Goal: Task Accomplishment & Management: Manage account settings

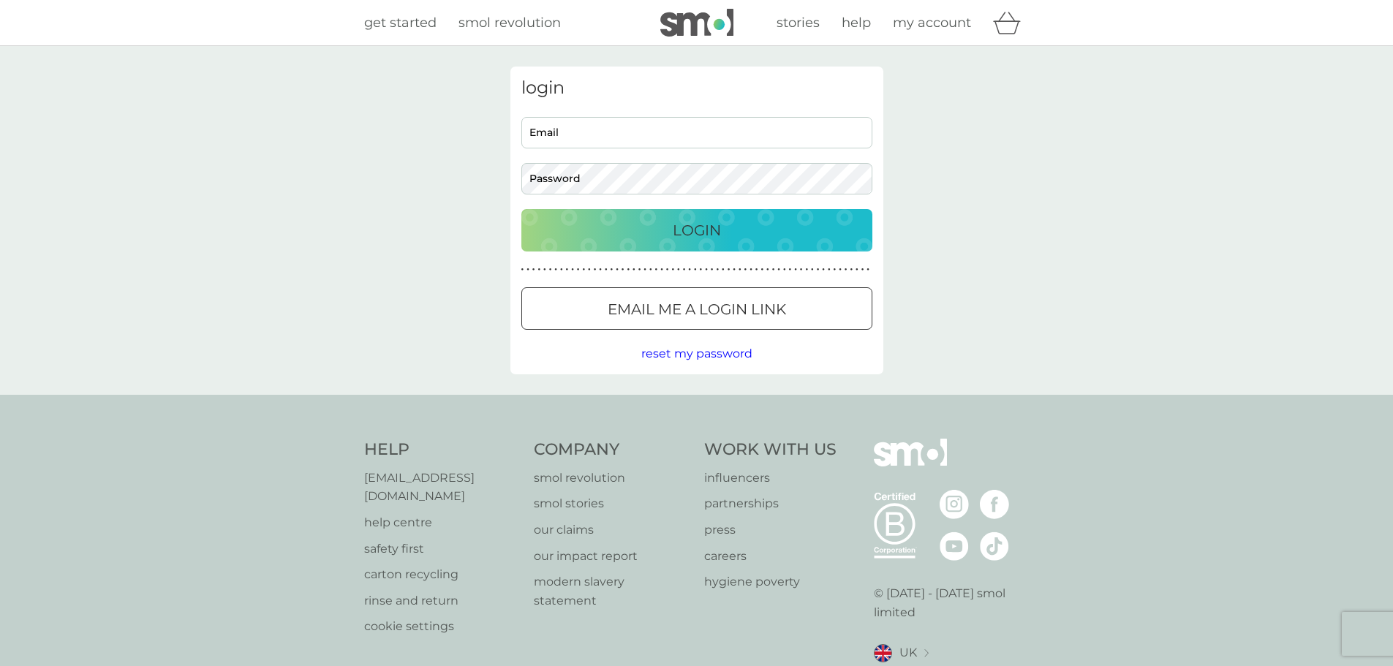
click at [591, 133] on input "Email" at bounding box center [697, 132] width 351 height 31
type input "[EMAIL_ADDRESS][DOMAIN_NAME]"
click at [686, 351] on span "reset my password" at bounding box center [696, 354] width 111 height 14
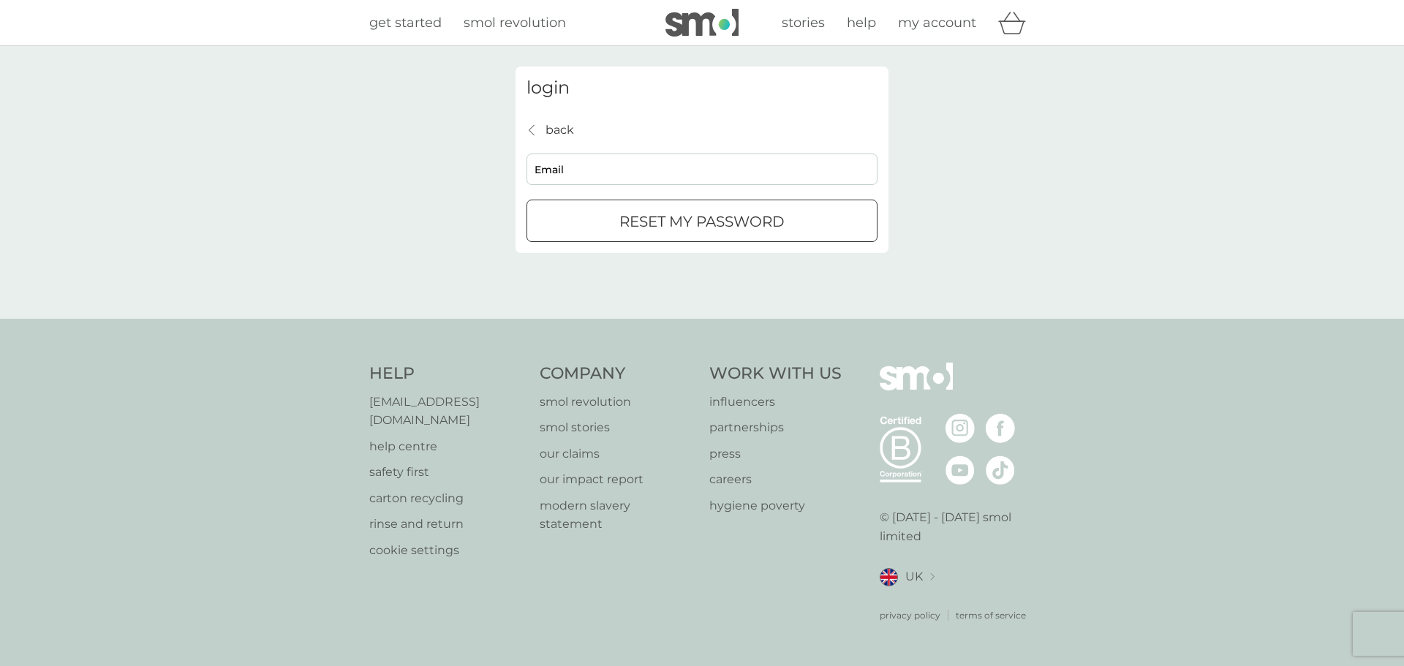
click at [682, 170] on input "Email" at bounding box center [702, 169] width 351 height 31
type input "[EMAIL_ADDRESS][DOMAIN_NAME]"
click at [720, 221] on div "submit" at bounding box center [720, 221] width 0 height 0
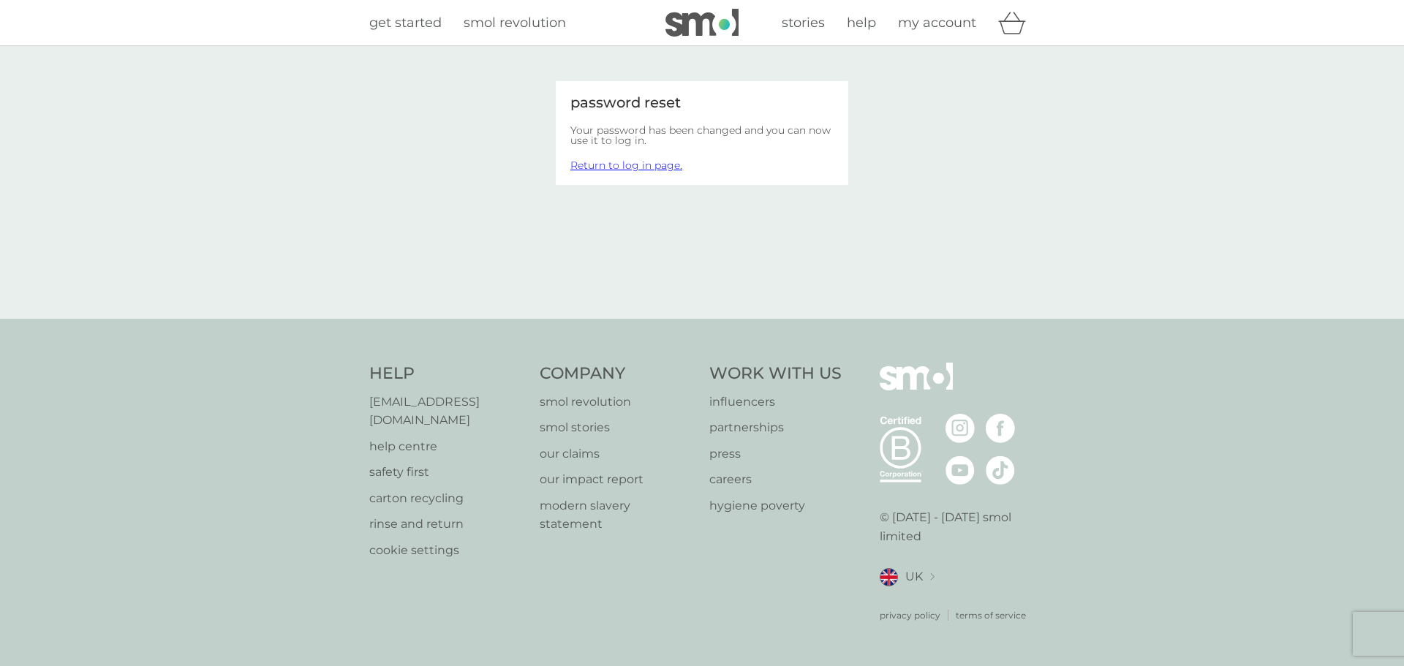
click at [650, 165] on link "Return to log in page." at bounding box center [627, 165] width 112 height 13
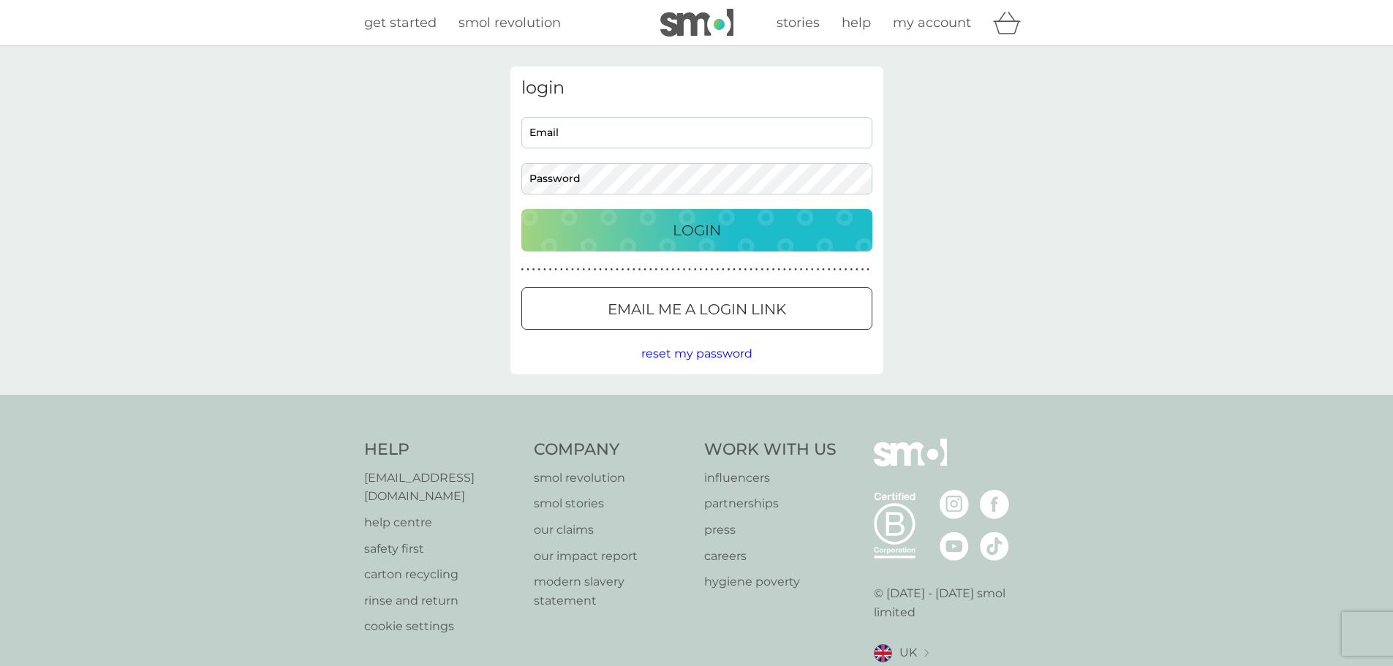
click at [605, 138] on input "Email" at bounding box center [697, 132] width 351 height 31
type input "[EMAIL_ADDRESS][DOMAIN_NAME]"
click at [695, 226] on p "Login" at bounding box center [697, 230] width 48 height 23
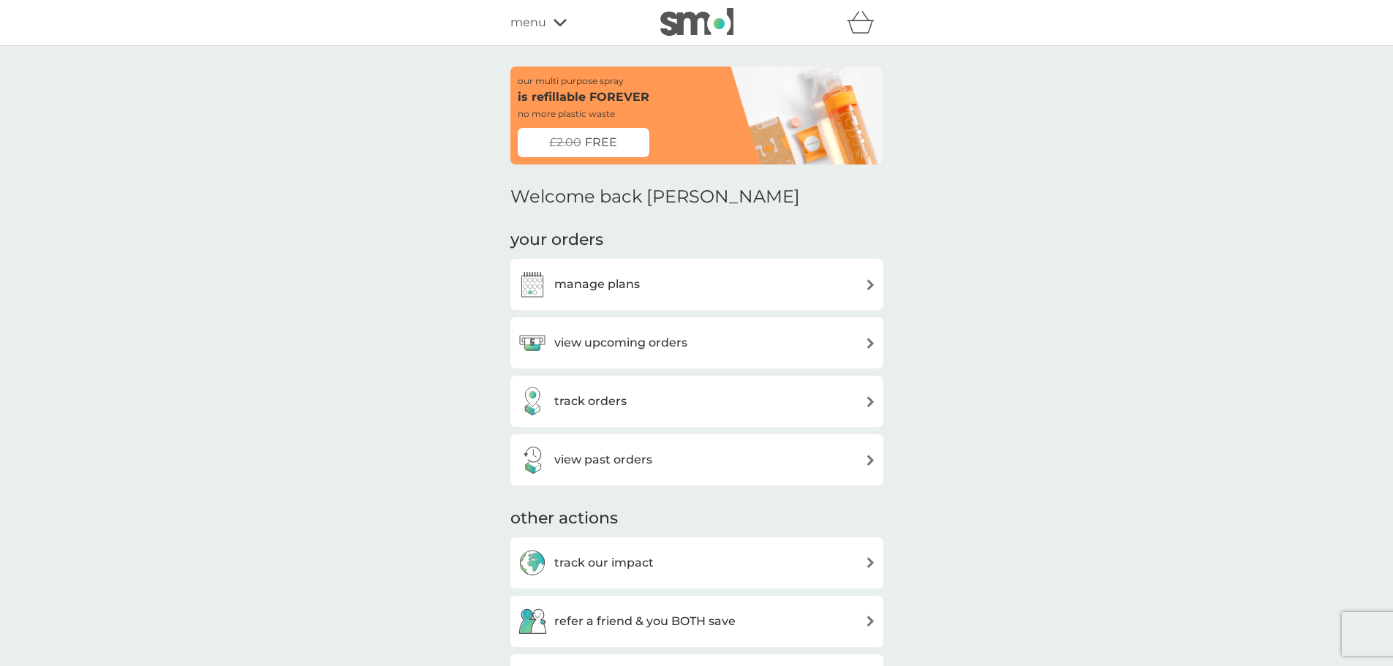
click at [872, 282] on img at bounding box center [870, 284] width 11 height 11
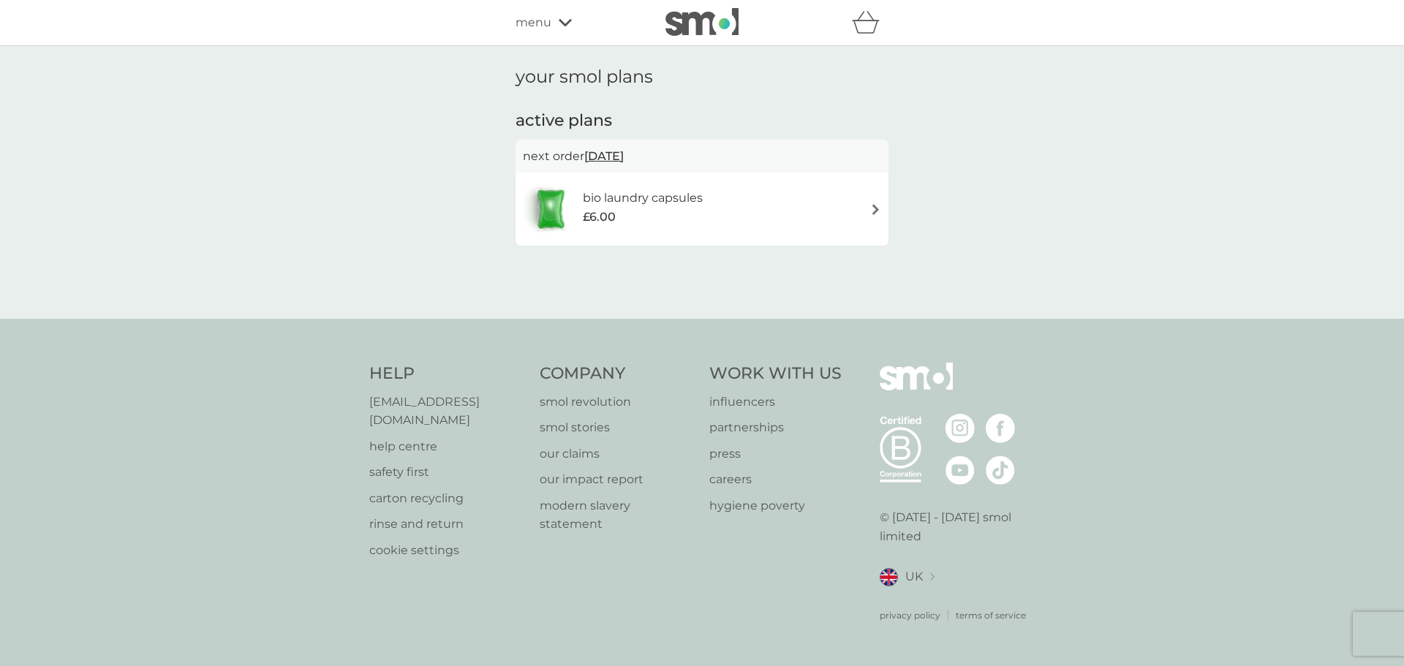
click at [876, 209] on img at bounding box center [875, 209] width 11 height 11
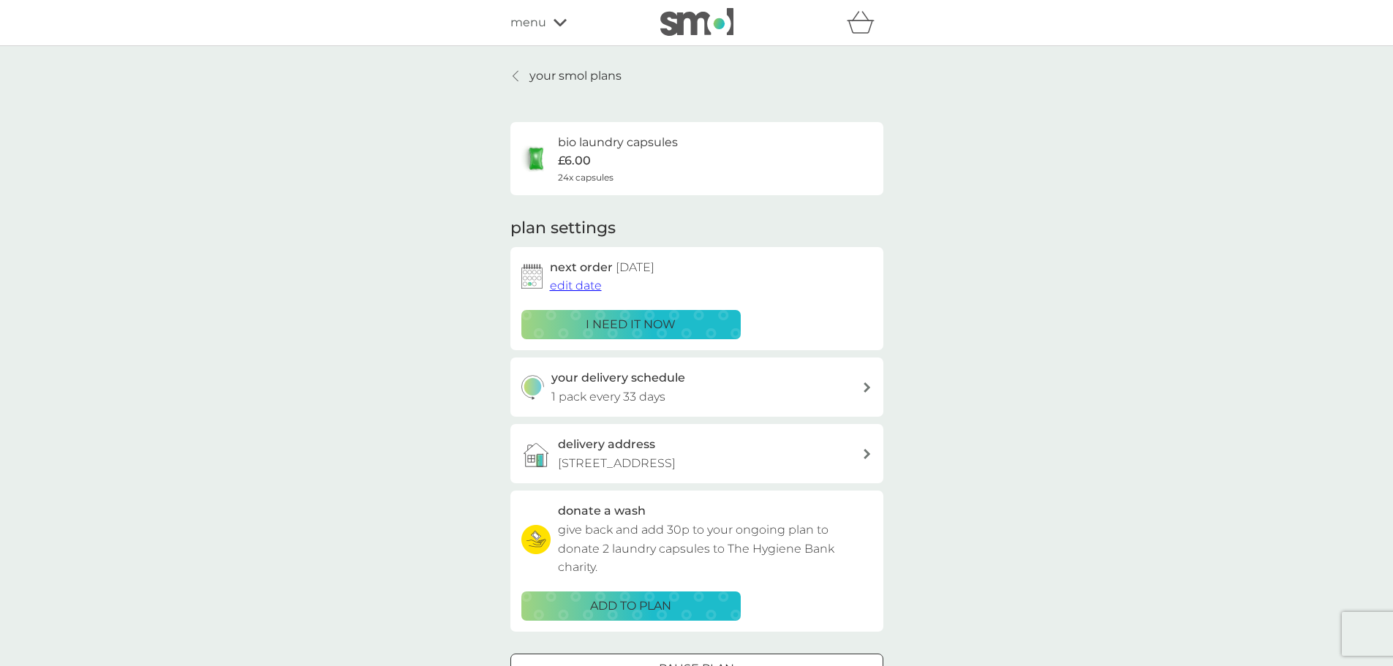
click at [868, 388] on icon at bounding box center [867, 388] width 7 height 10
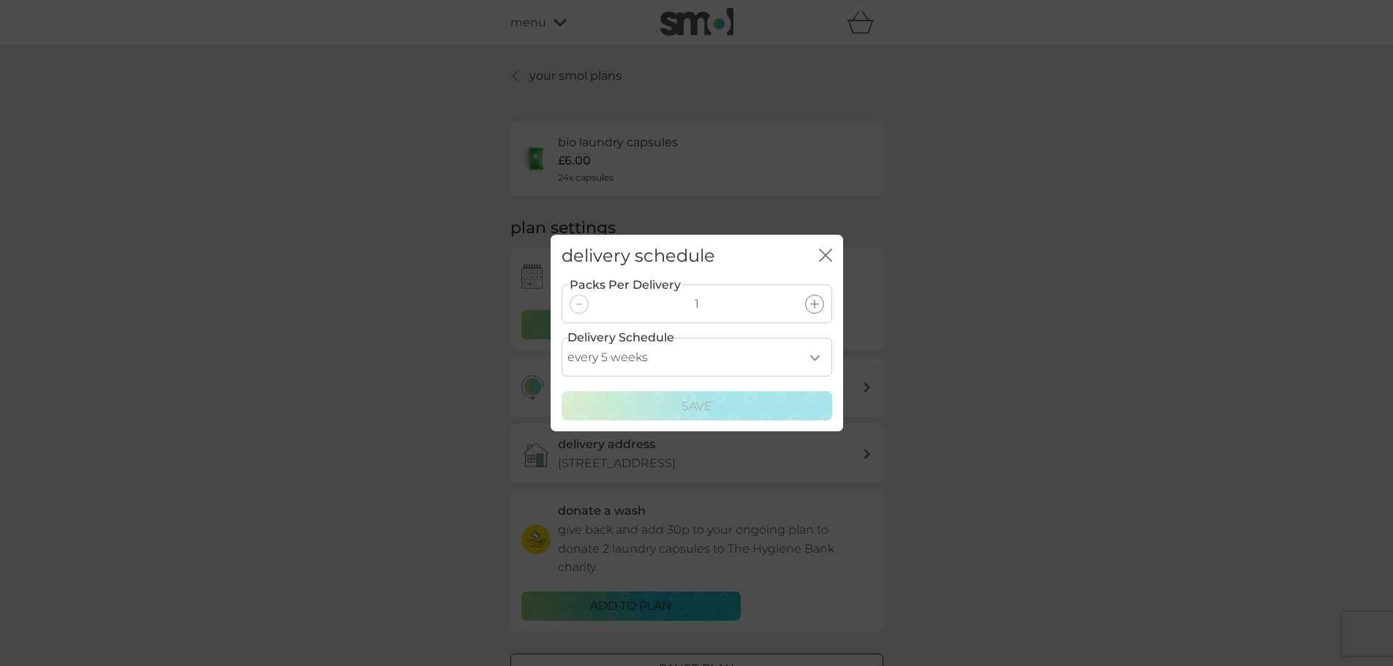
click at [809, 360] on select "every 1 week every 2 weeks every 3 weeks every 4 weeks every 5 weeks every 6 we…" at bounding box center [697, 357] width 271 height 39
select select "63"
click at [562, 338] on select "every 1 week every 2 weeks every 3 weeks every 4 weeks every 5 weeks every 6 we…" at bounding box center [697, 357] width 271 height 39
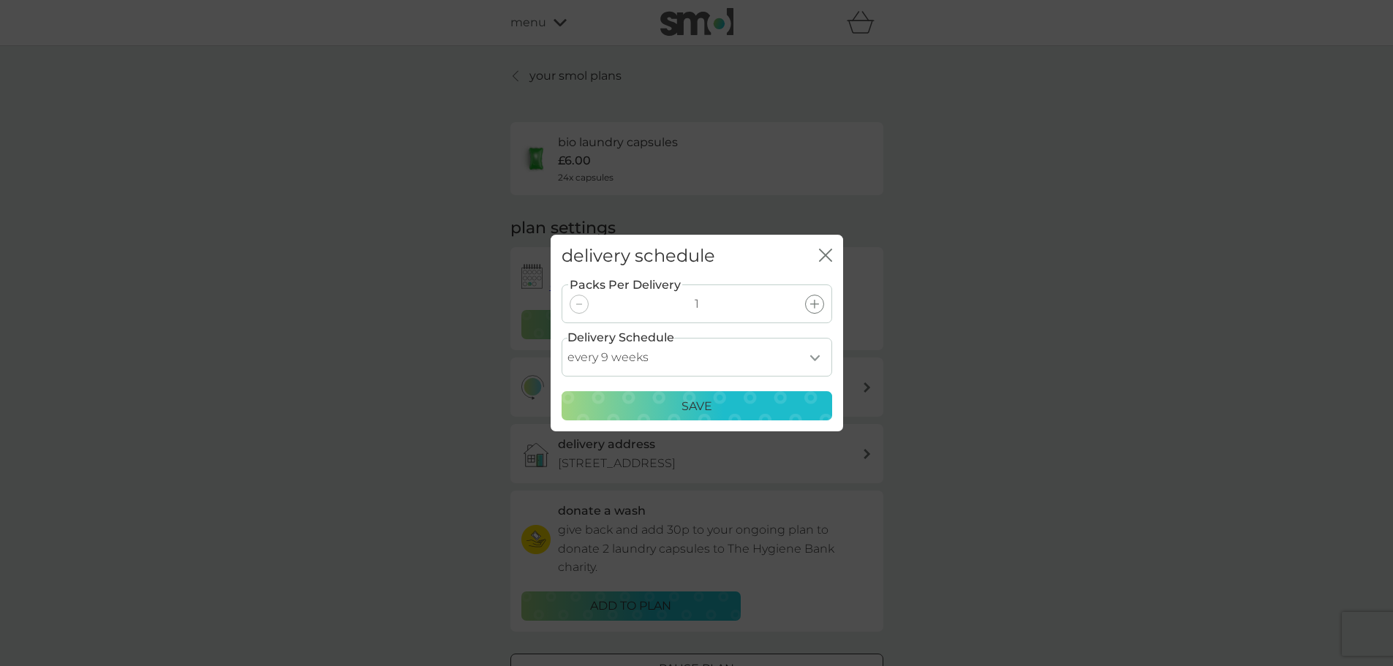
click at [710, 402] on p "Save" at bounding box center [697, 406] width 31 height 19
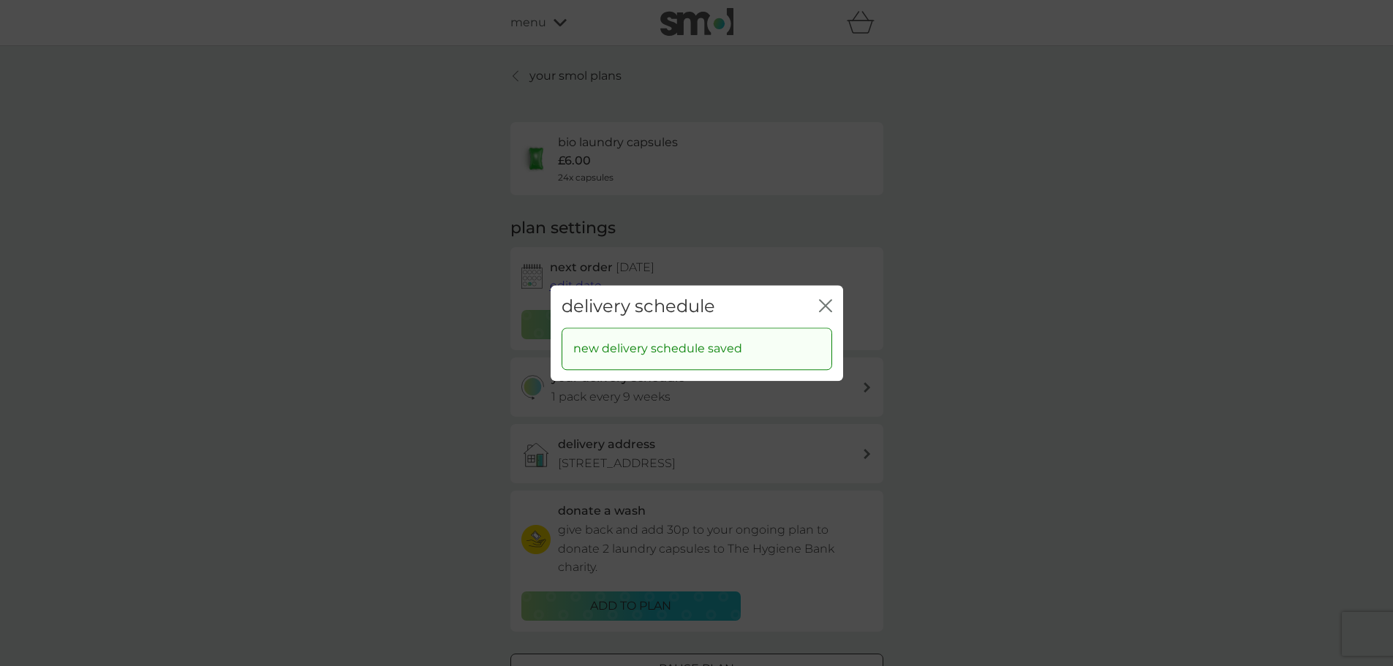
click at [820, 303] on icon "close" at bounding box center [825, 305] width 13 height 13
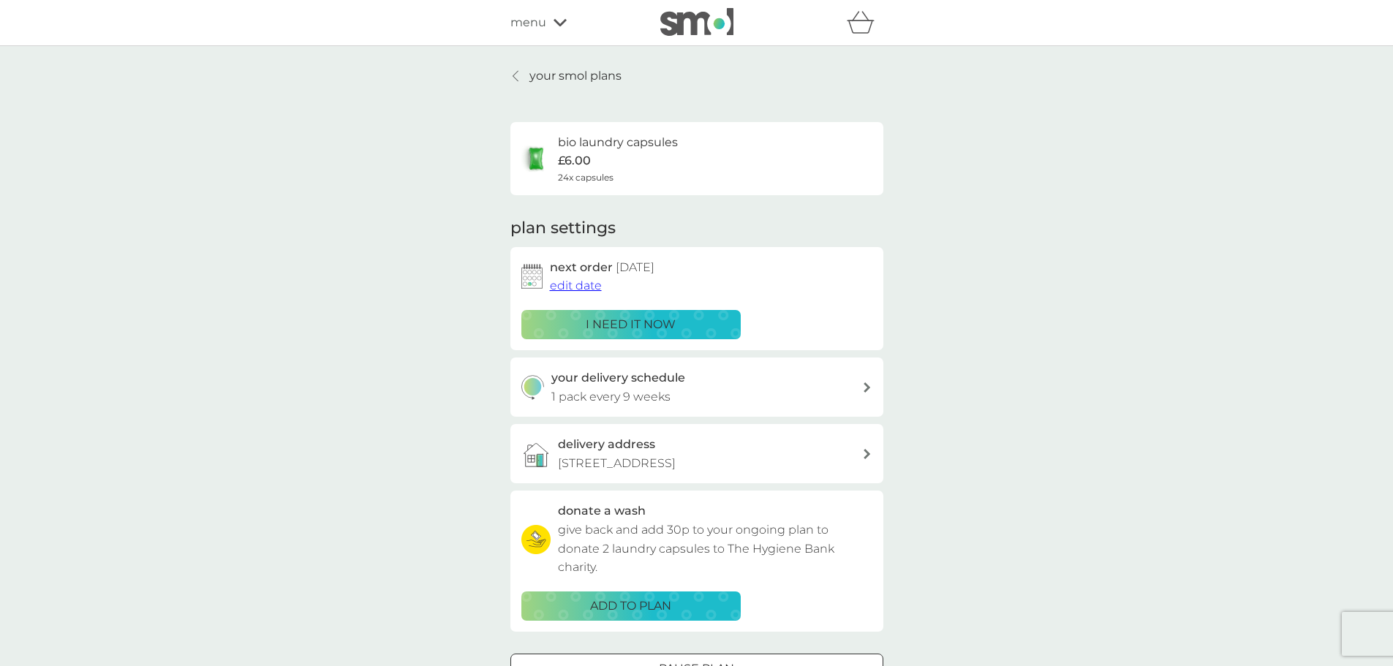
click at [584, 287] on span "edit date" at bounding box center [576, 286] width 52 height 14
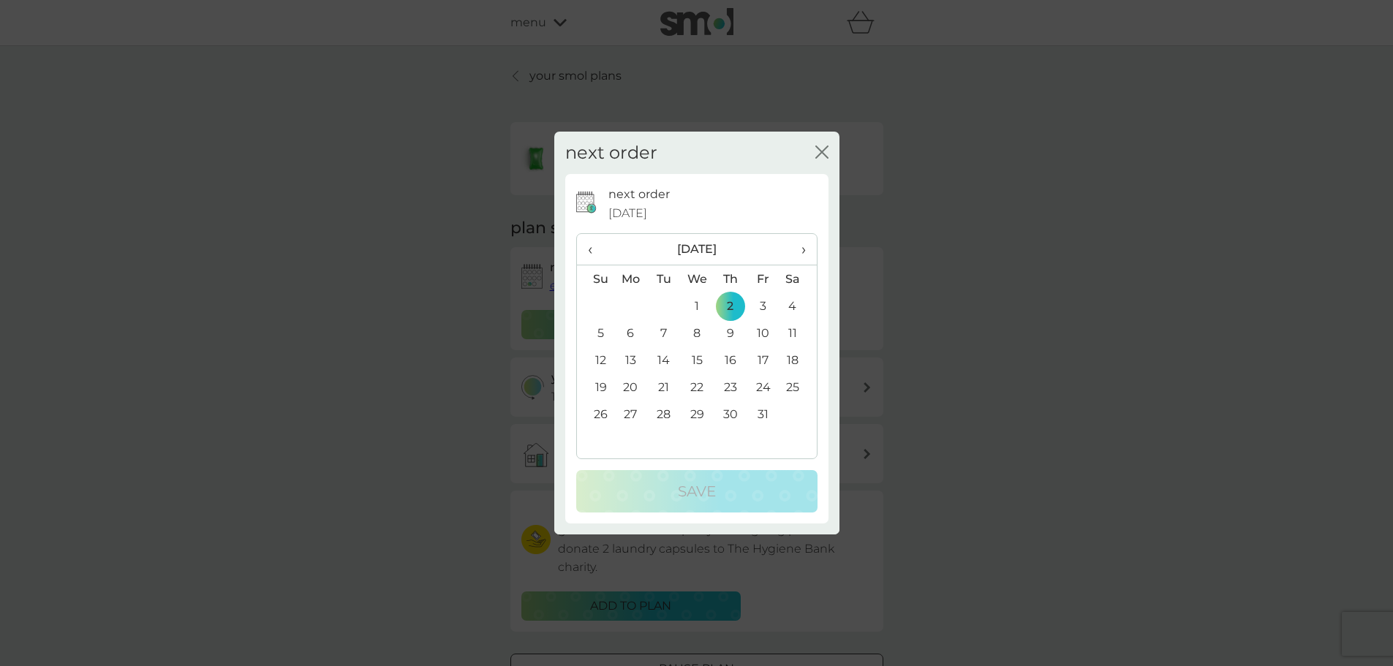
click at [802, 254] on span "›" at bounding box center [798, 249] width 15 height 31
click at [764, 387] on td "21" at bounding box center [764, 387] width 33 height 27
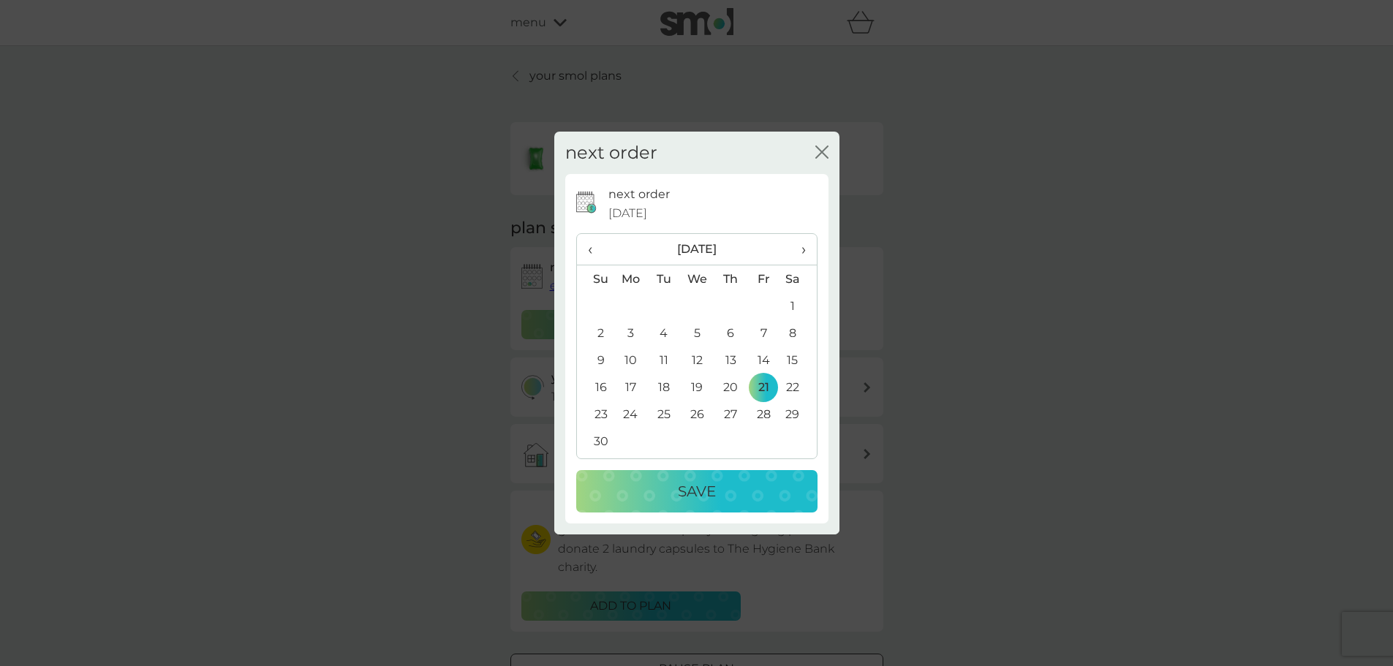
click at [694, 484] on p "Save" at bounding box center [697, 491] width 38 height 23
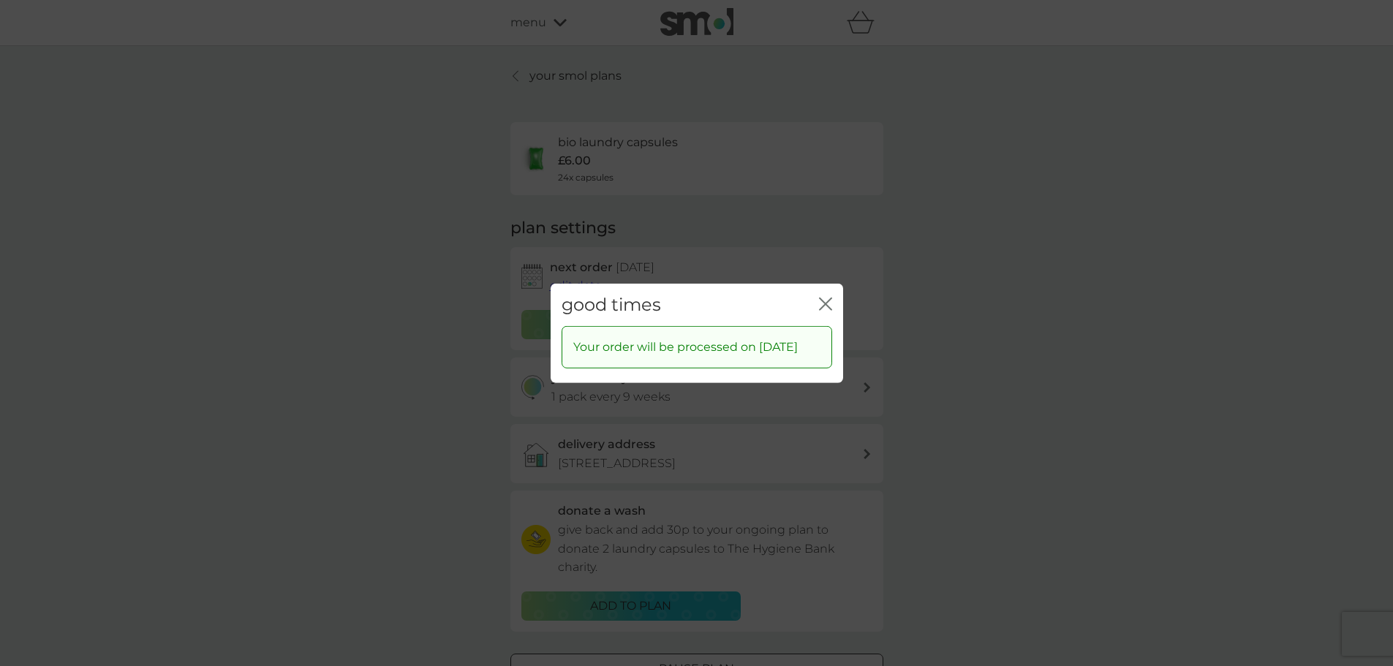
click at [827, 297] on icon "close" at bounding box center [825, 303] width 13 height 13
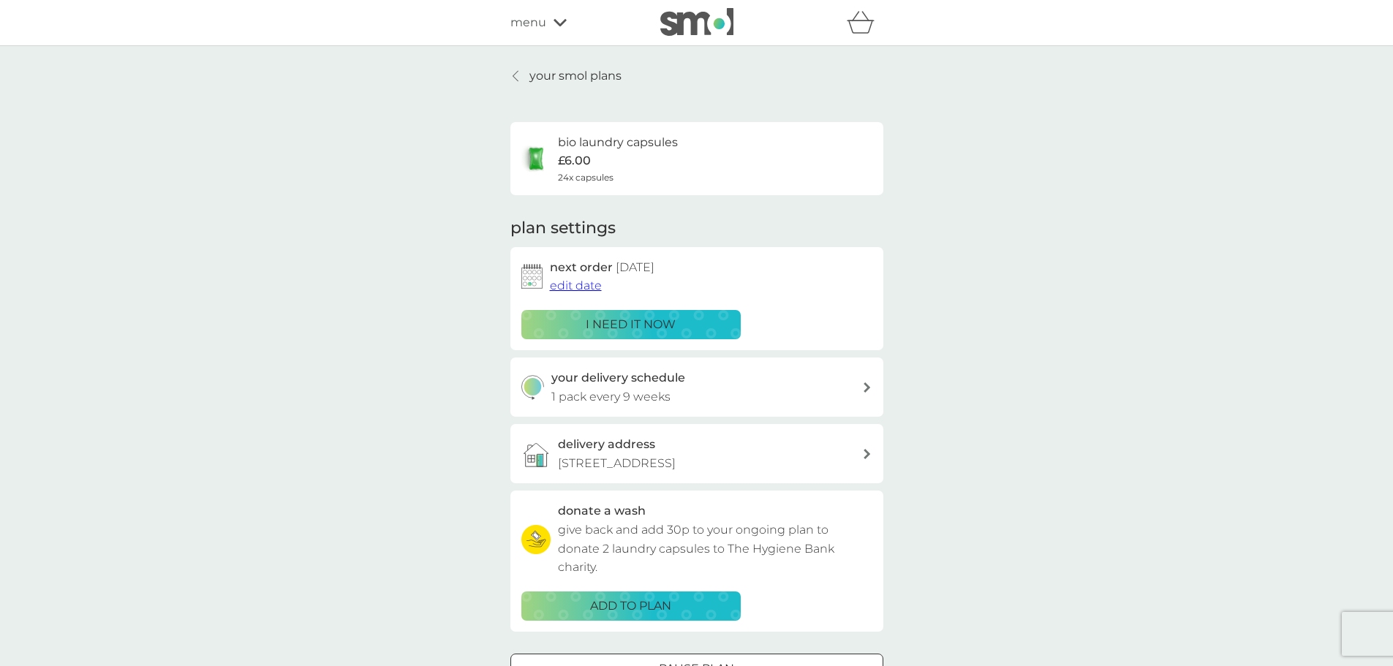
click at [561, 21] on icon at bounding box center [560, 22] width 13 height 9
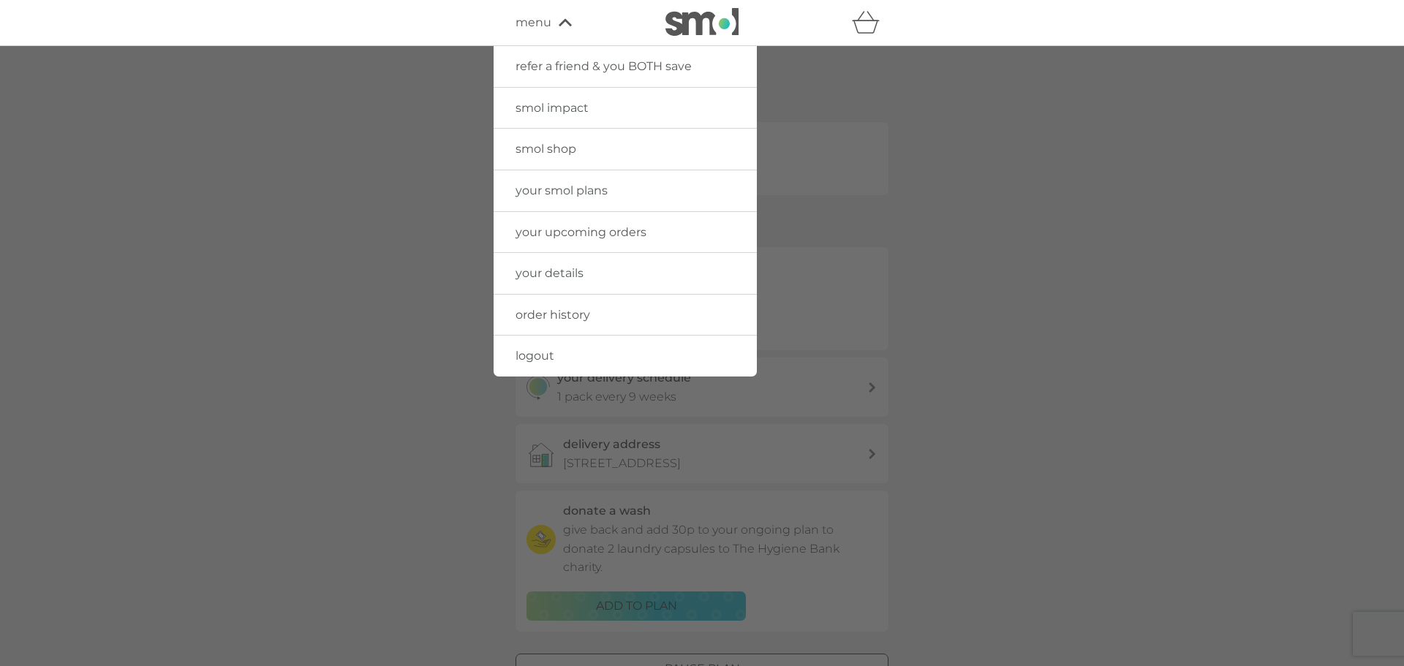
click at [565, 358] on link "logout" at bounding box center [625, 356] width 263 height 41
